Goal: Transaction & Acquisition: Download file/media

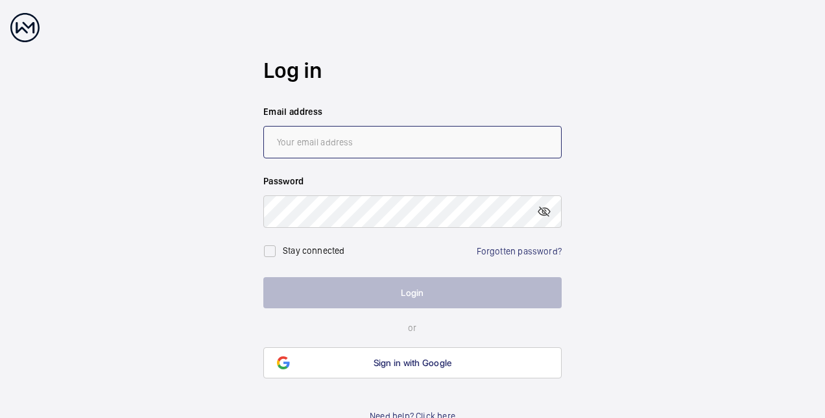
type input "[PERSON_NAME][EMAIL_ADDRESS][PERSON_NAME][DOMAIN_NAME]"
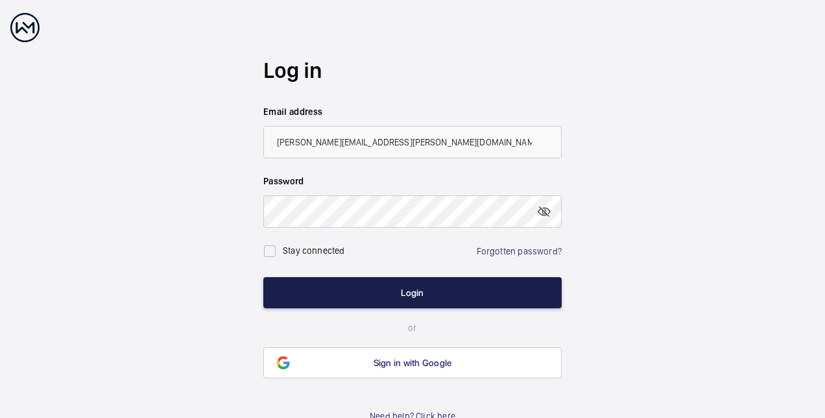
click at [432, 281] on button "Login" at bounding box center [412, 292] width 298 height 31
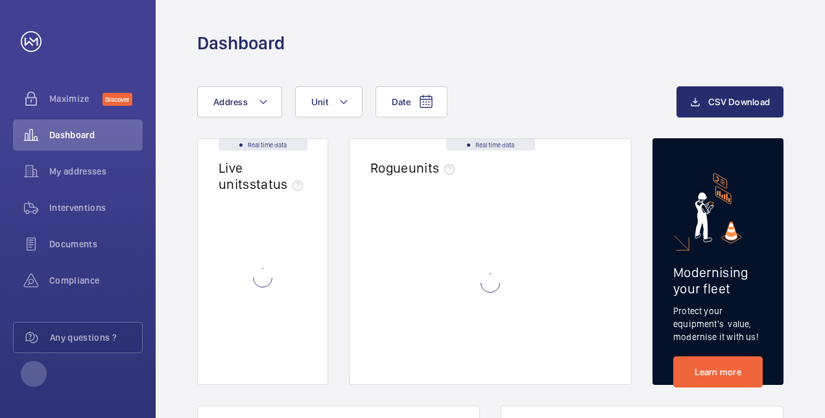
click at [430, 289] on wm-front-async-data-loader at bounding box center [490, 282] width 240 height 161
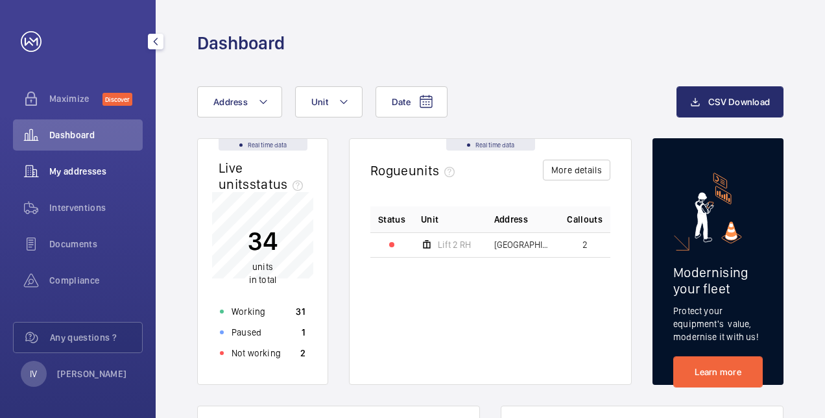
click at [68, 176] on span "My addresses" at bounding box center [95, 171] width 93 height 13
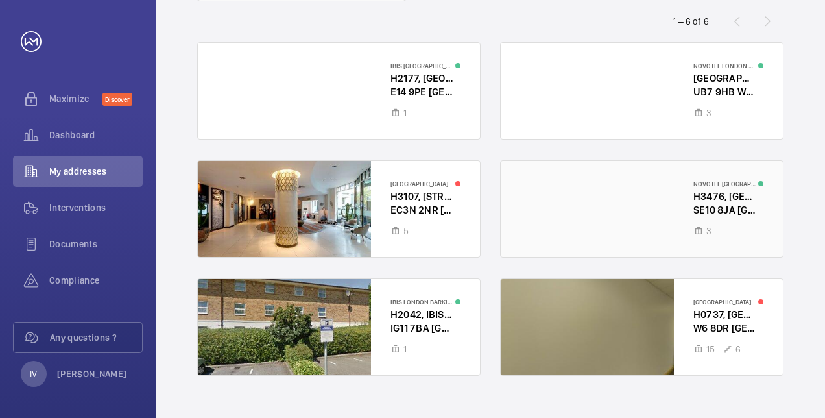
scroll to position [139, 0]
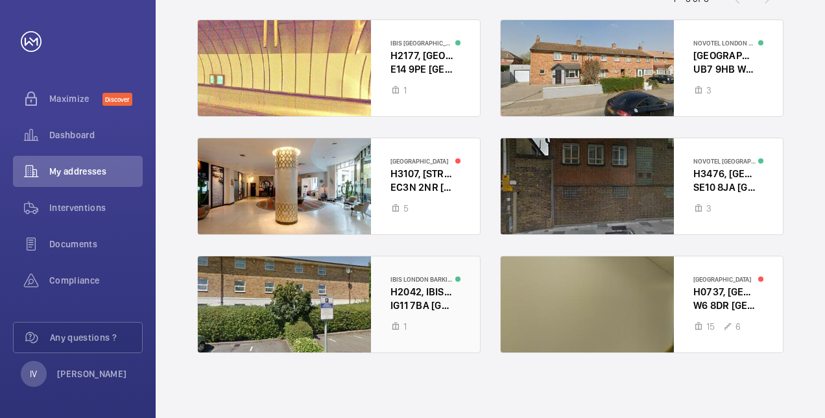
click at [350, 302] on div at bounding box center [339, 304] width 282 height 96
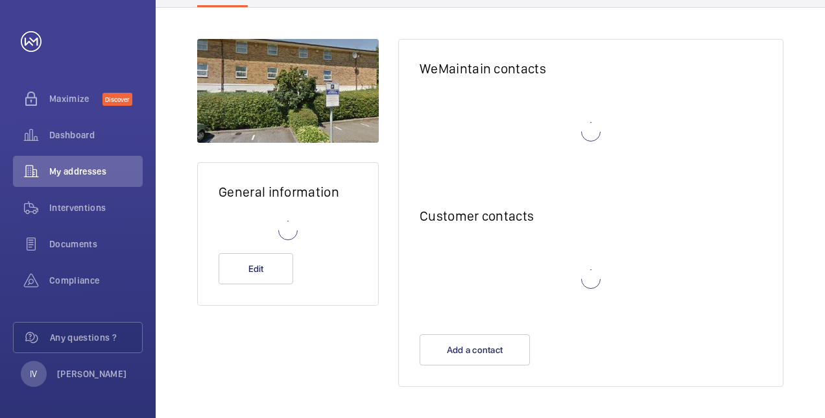
scroll to position [75, 0]
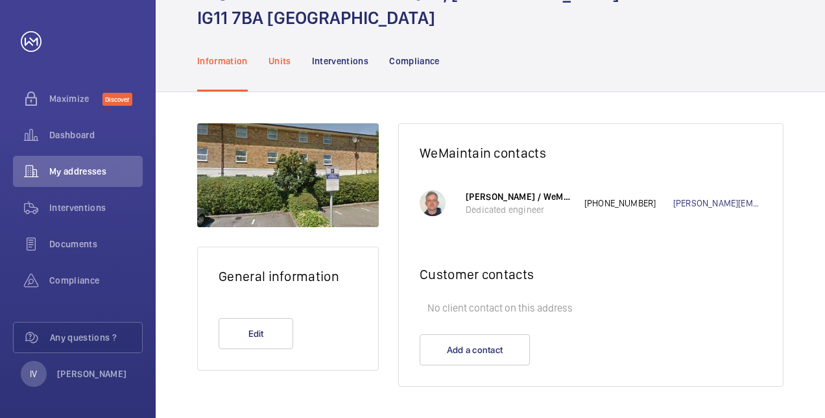
click at [284, 62] on p "Units" at bounding box center [279, 60] width 23 height 13
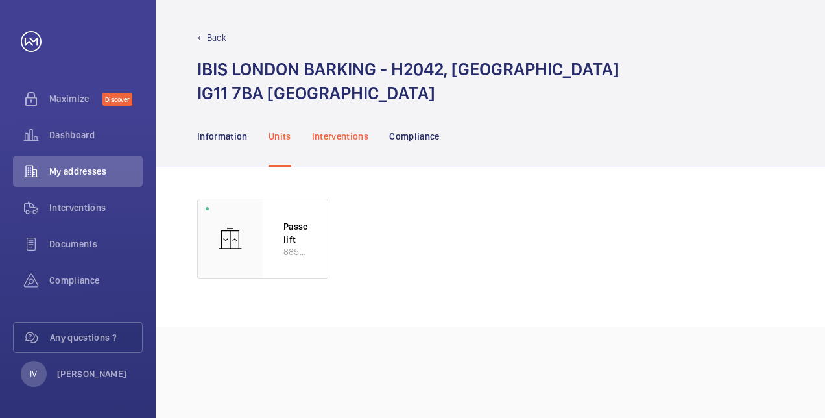
click at [344, 134] on p "Interventions" at bounding box center [340, 136] width 57 height 13
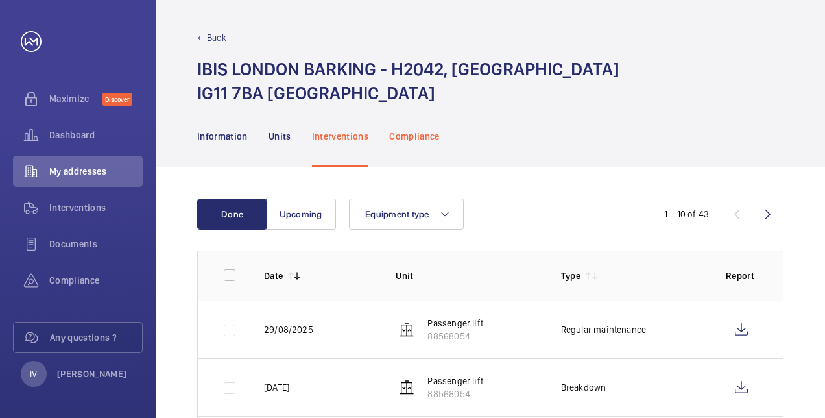
click at [414, 142] on p "Compliance" at bounding box center [414, 136] width 51 height 13
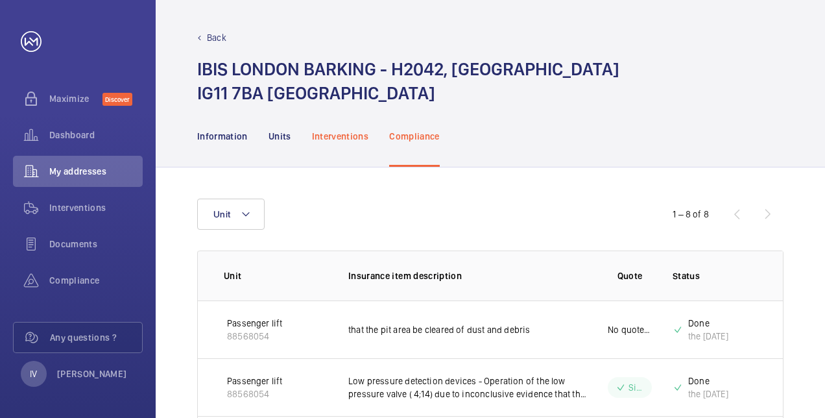
click at [360, 130] on p "Interventions" at bounding box center [340, 136] width 57 height 13
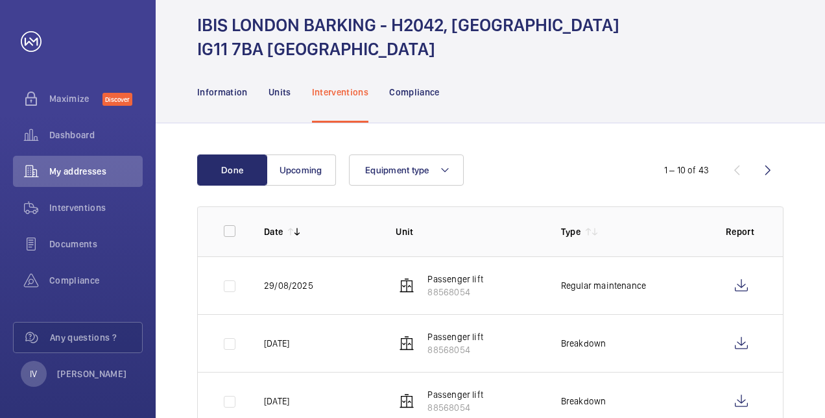
scroll to position [65, 0]
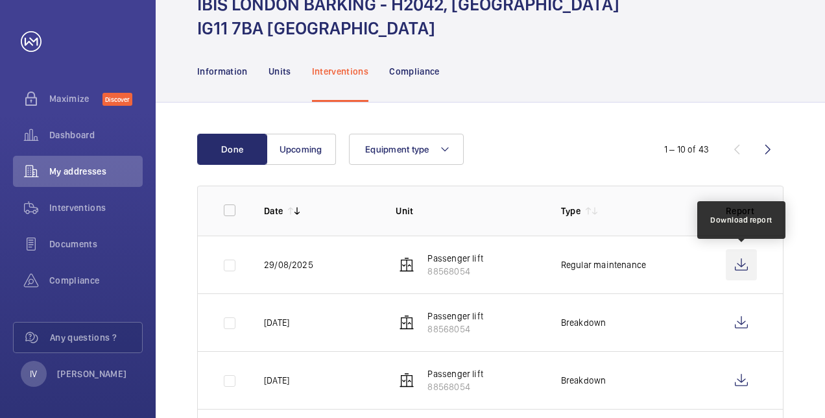
click at [739, 259] on wm-front-icon-button at bounding box center [740, 264] width 31 height 31
